Goal: Information Seeking & Learning: Learn about a topic

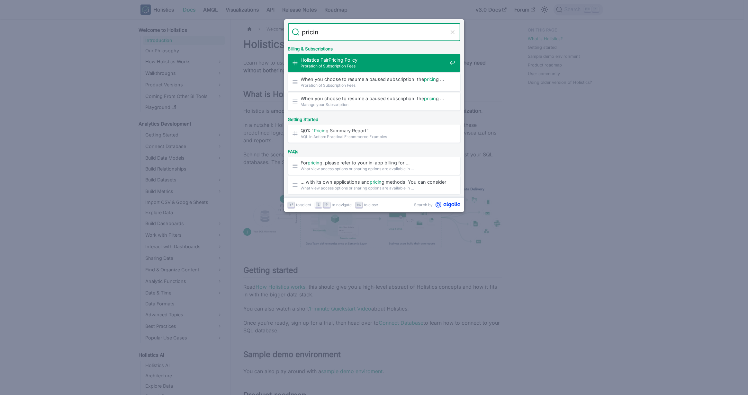
type input "pricing"
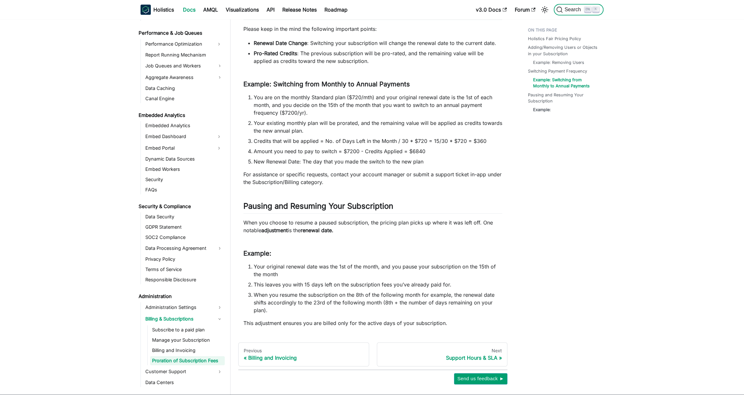
scroll to position [324, 0]
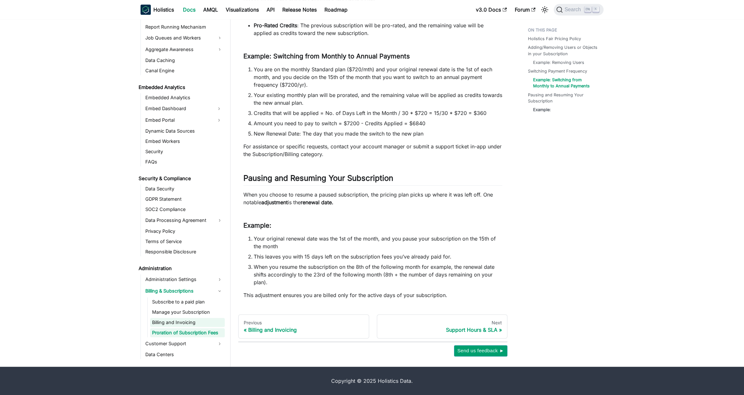
click at [181, 321] on link "Billing and Invoicing" at bounding box center [187, 322] width 75 height 9
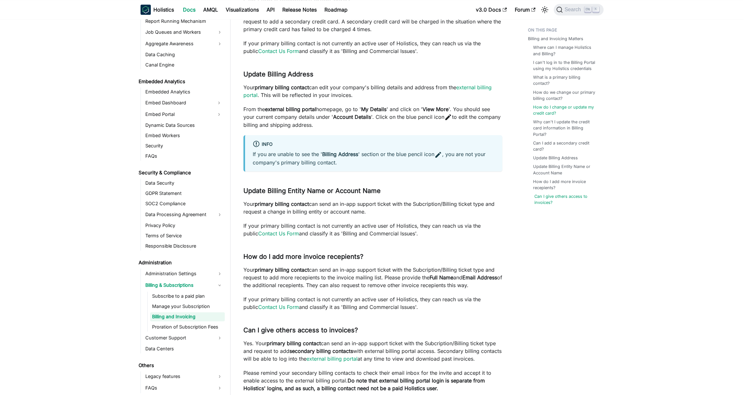
scroll to position [718, 0]
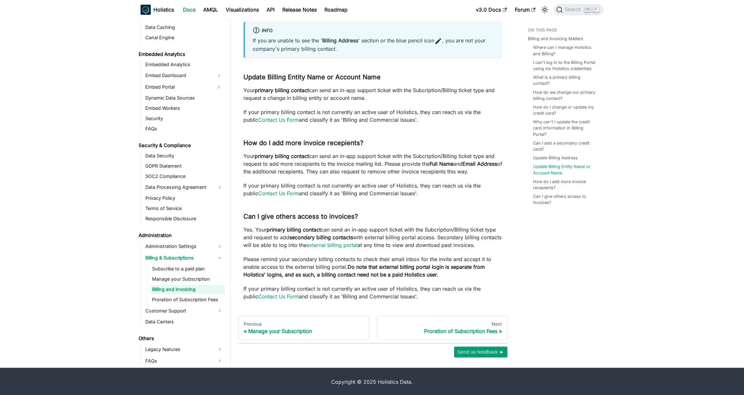
click at [165, 286] on link "Billing and Invoicing" at bounding box center [187, 289] width 75 height 9
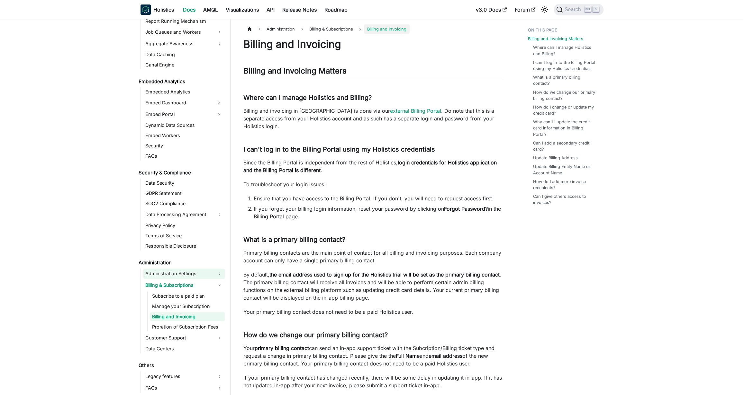
click at [173, 275] on link "Administration Settings" at bounding box center [183, 274] width 81 height 10
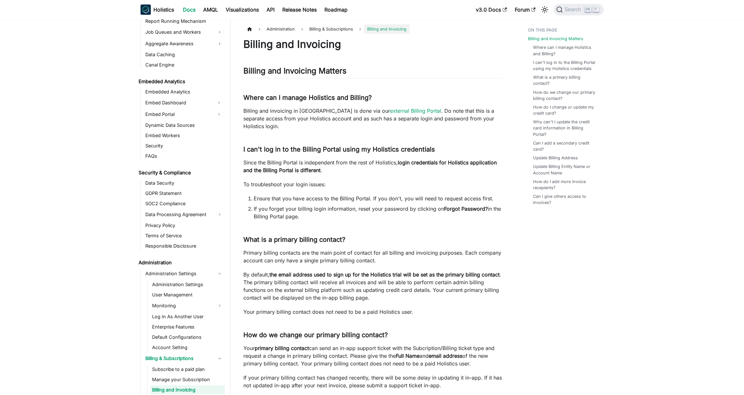
click at [177, 265] on link "Administration" at bounding box center [181, 262] width 88 height 9
click at [179, 269] on link "Administration Settings" at bounding box center [183, 274] width 81 height 10
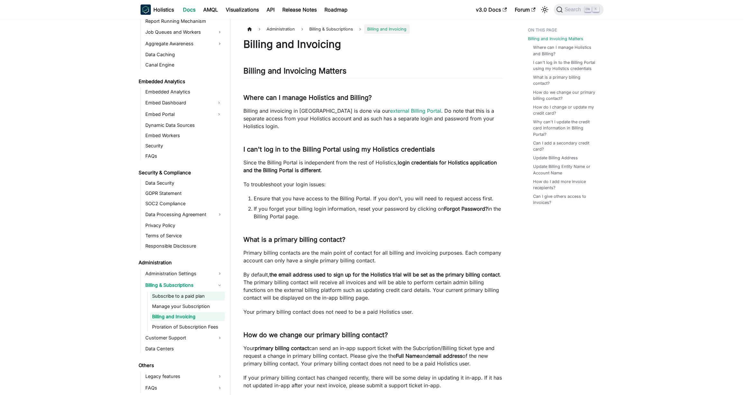
click at [192, 294] on link "Subscribe to a paid plan" at bounding box center [187, 296] width 75 height 9
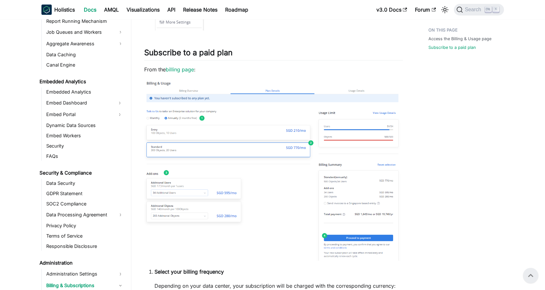
scroll to position [186, 0]
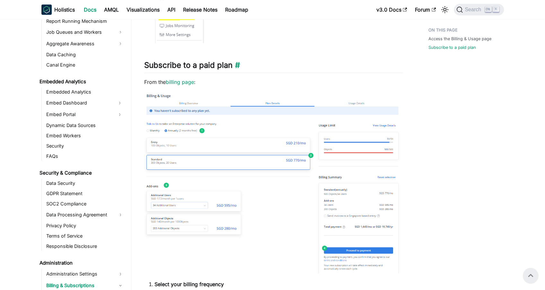
click at [379, 64] on h2 "Subscribe to a paid plan ​" at bounding box center [273, 66] width 259 height 12
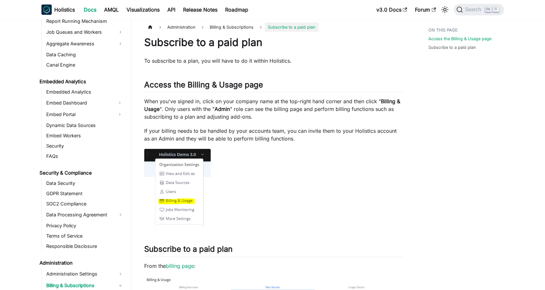
scroll to position [0, 0]
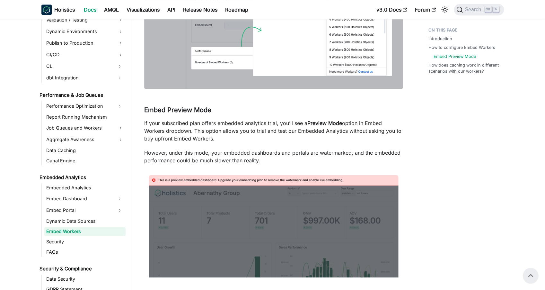
scroll to position [195, 0]
